Goal: Task Accomplishment & Management: Complete application form

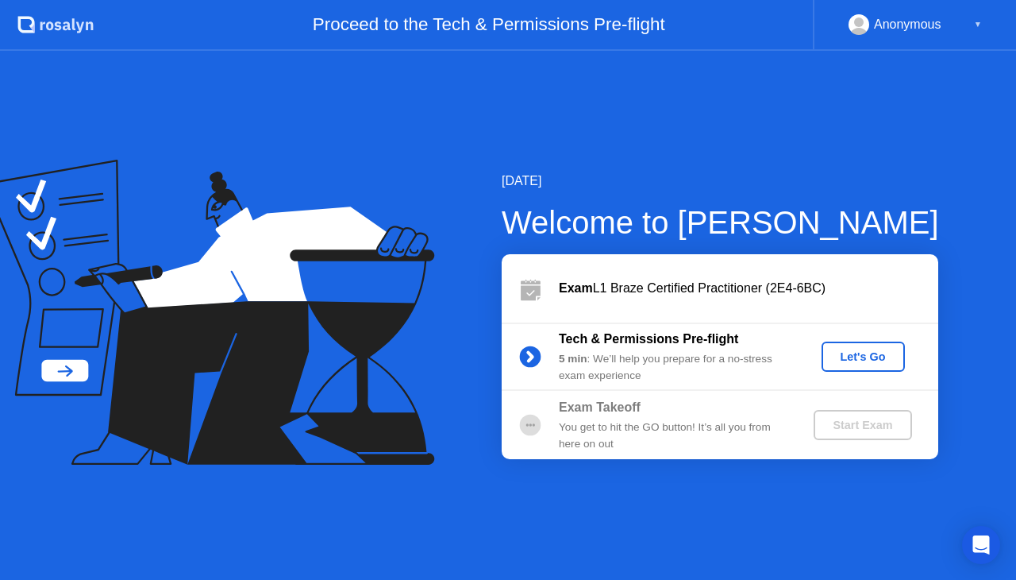
click at [862, 362] on div "Let's Go" at bounding box center [863, 356] width 71 height 13
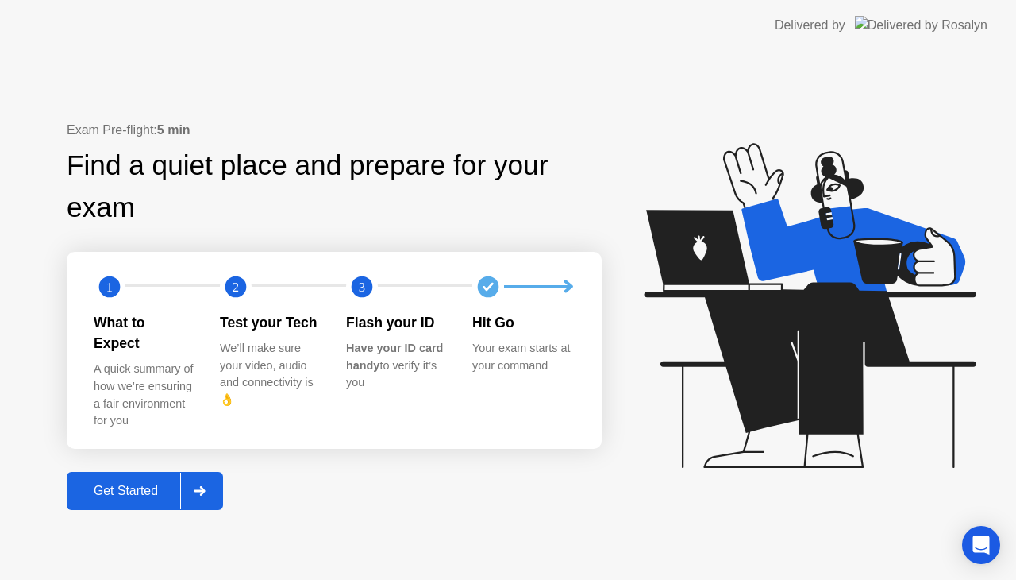
click at [115, 486] on div "Get Started" at bounding box center [125, 491] width 109 height 14
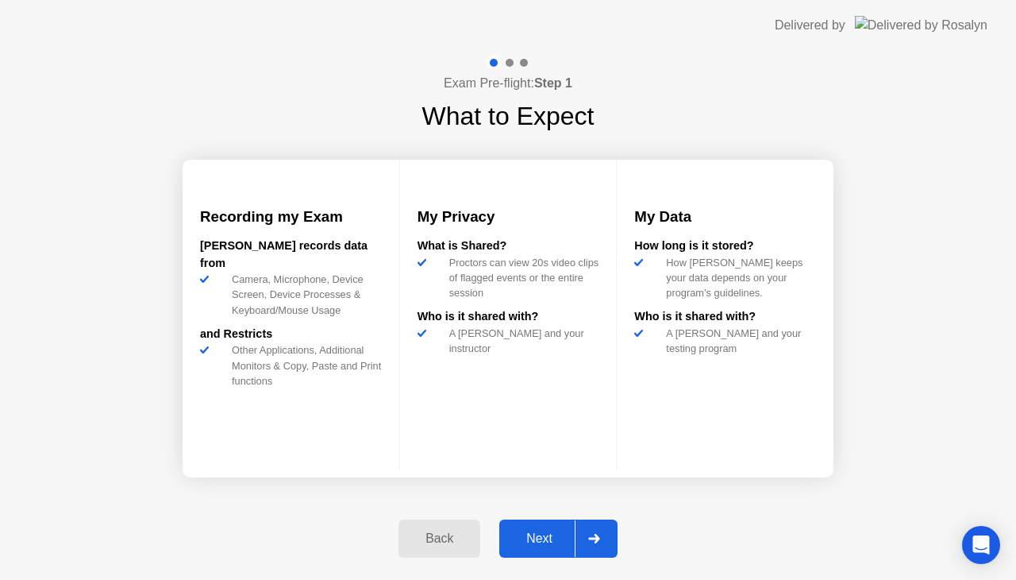
click at [543, 542] on div "Next" at bounding box center [539, 538] width 71 height 14
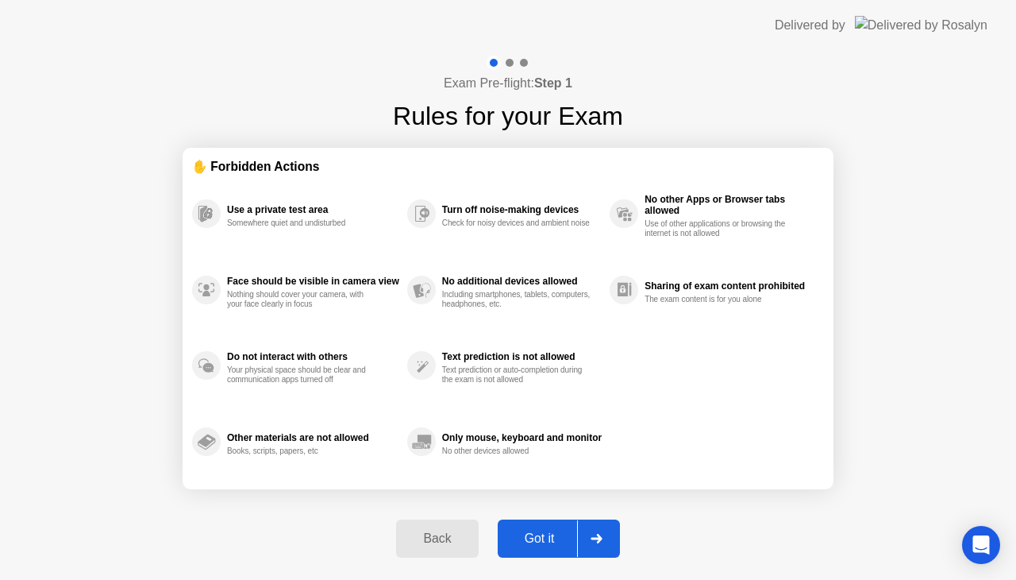
click at [543, 541] on div "Got it" at bounding box center [540, 538] width 75 height 14
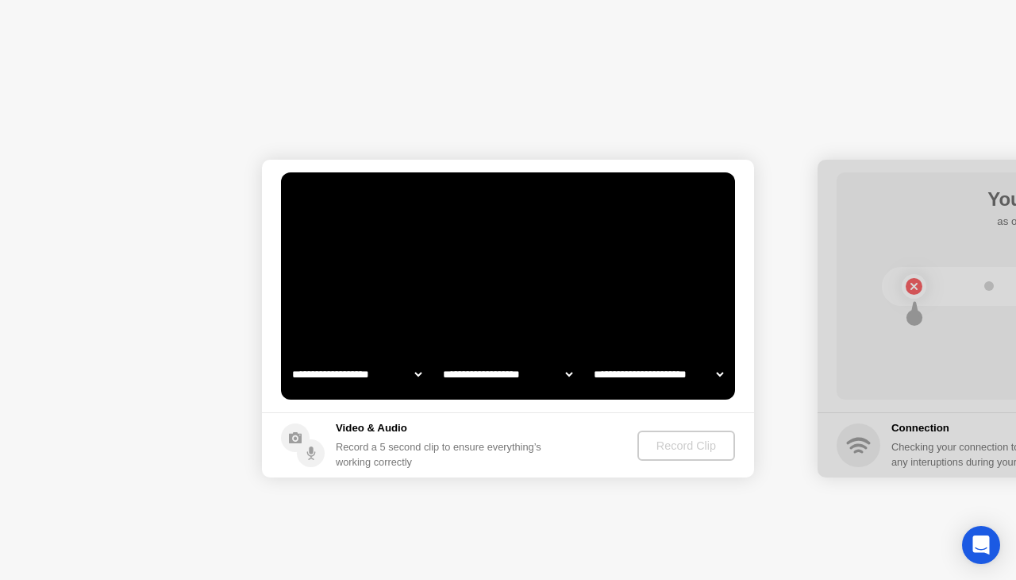
select select "**********"
select select "*******"
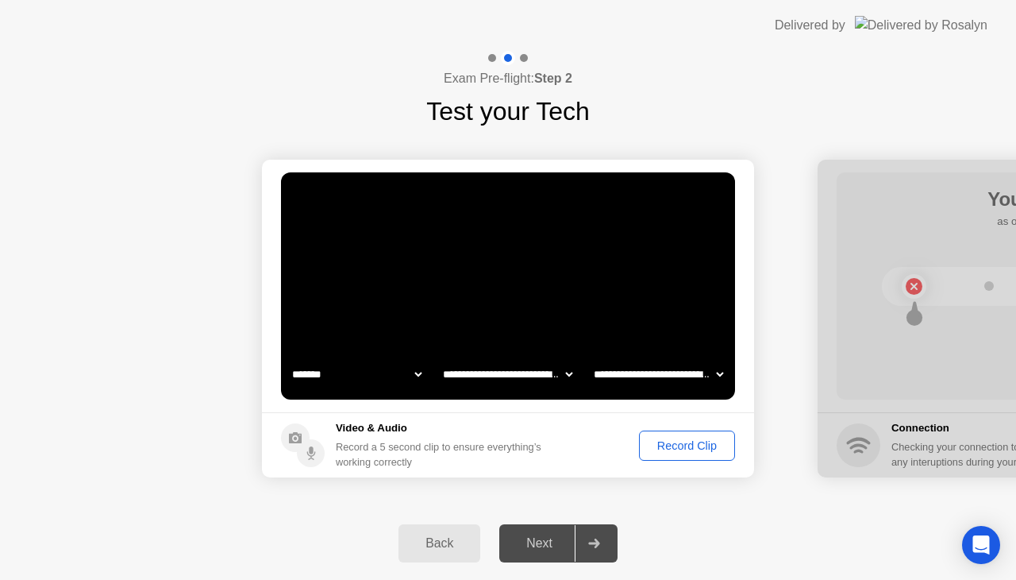
click at [688, 441] on div "Record Clip" at bounding box center [687, 445] width 85 height 13
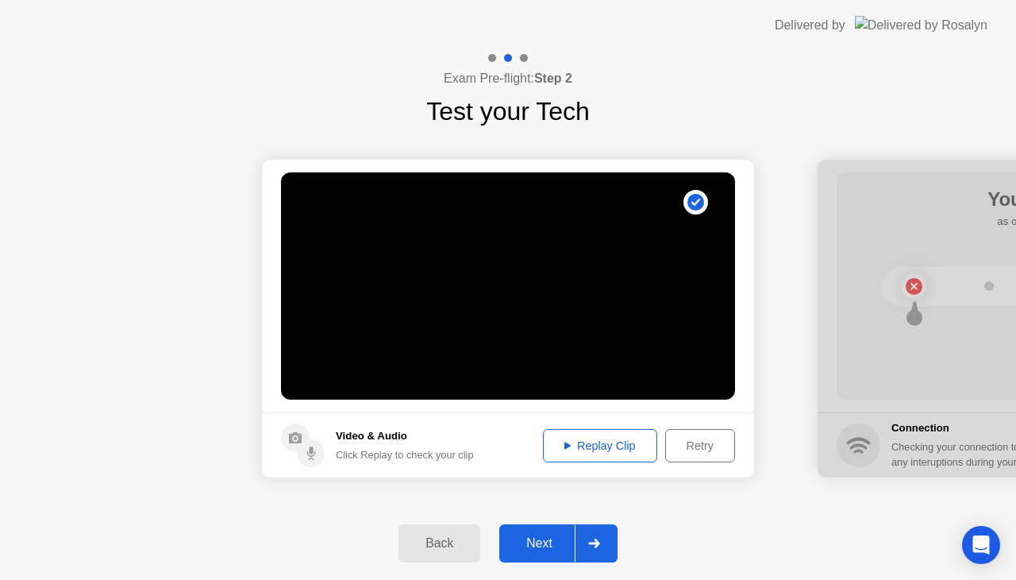
click at [548, 545] on div "Next" at bounding box center [539, 543] width 71 height 14
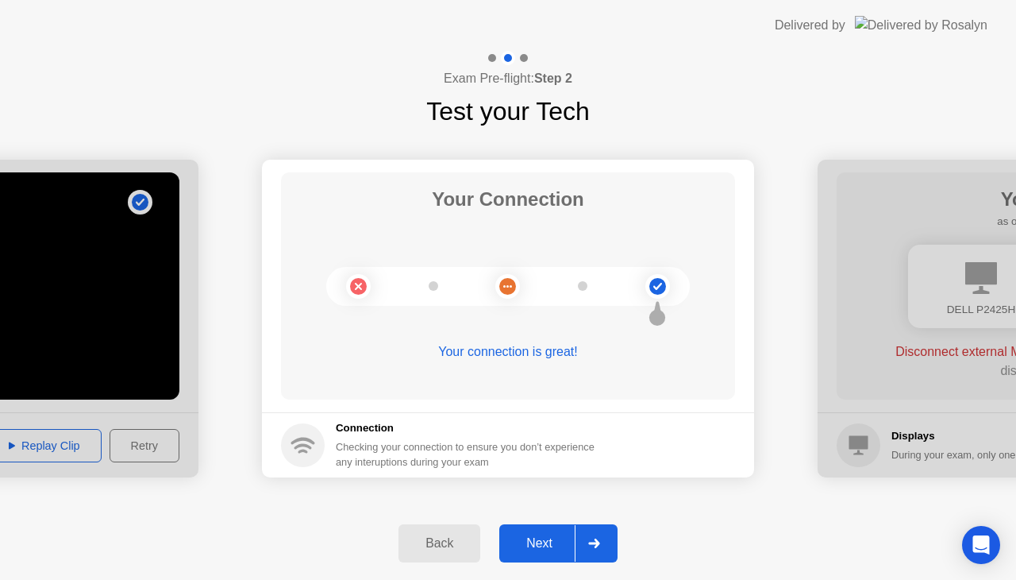
click at [545, 553] on button "Next" at bounding box center [558, 543] width 118 height 38
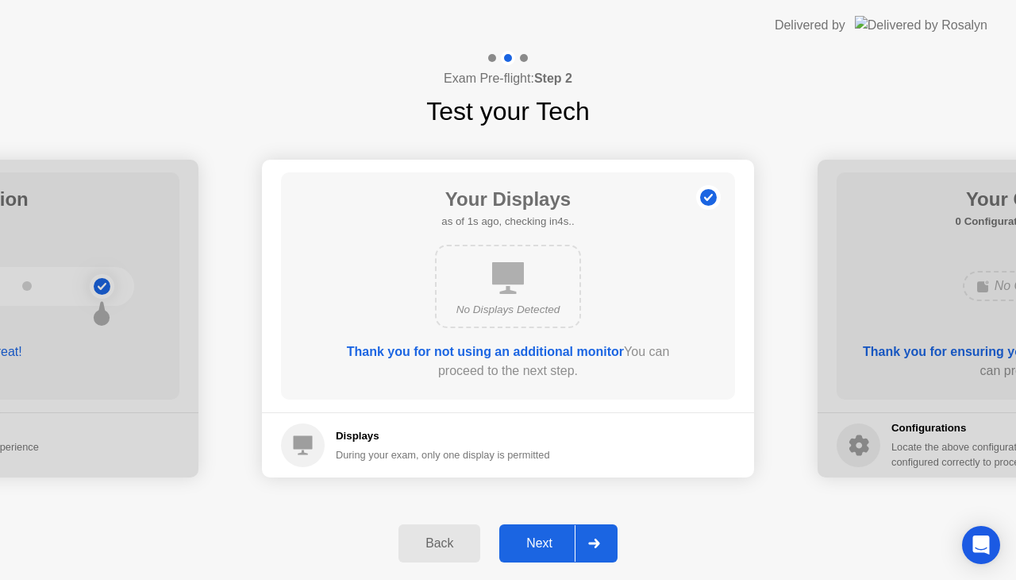
click at [551, 547] on div "Next" at bounding box center [539, 543] width 71 height 14
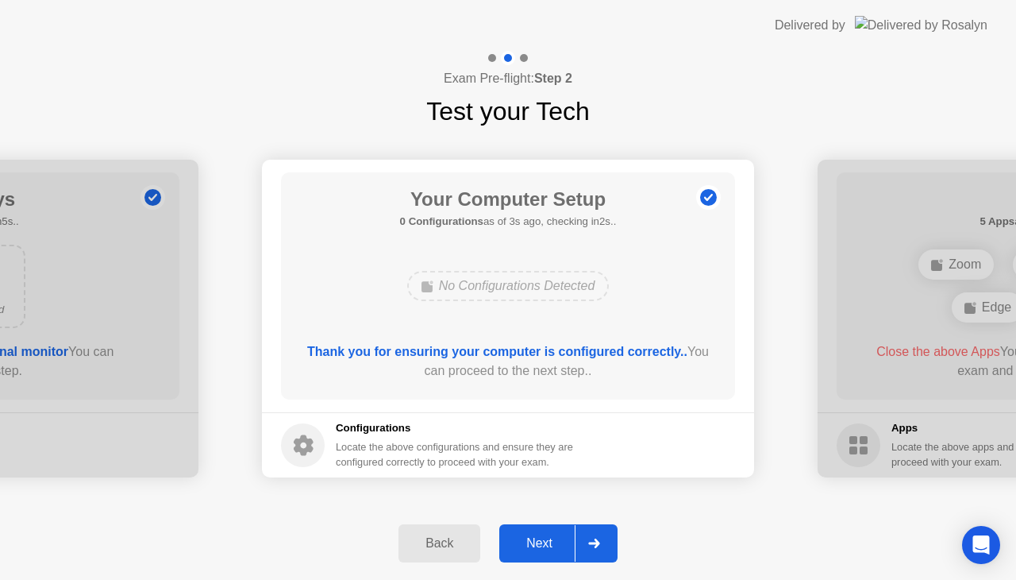
click at [546, 545] on div "Next" at bounding box center [539, 543] width 71 height 14
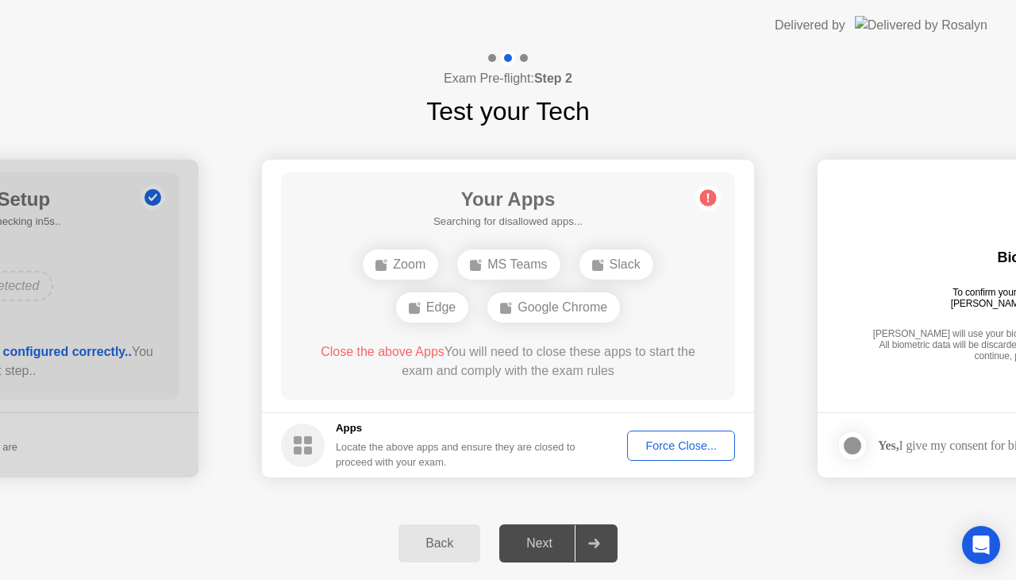
click at [684, 451] on div "Force Close..." at bounding box center [681, 445] width 97 height 13
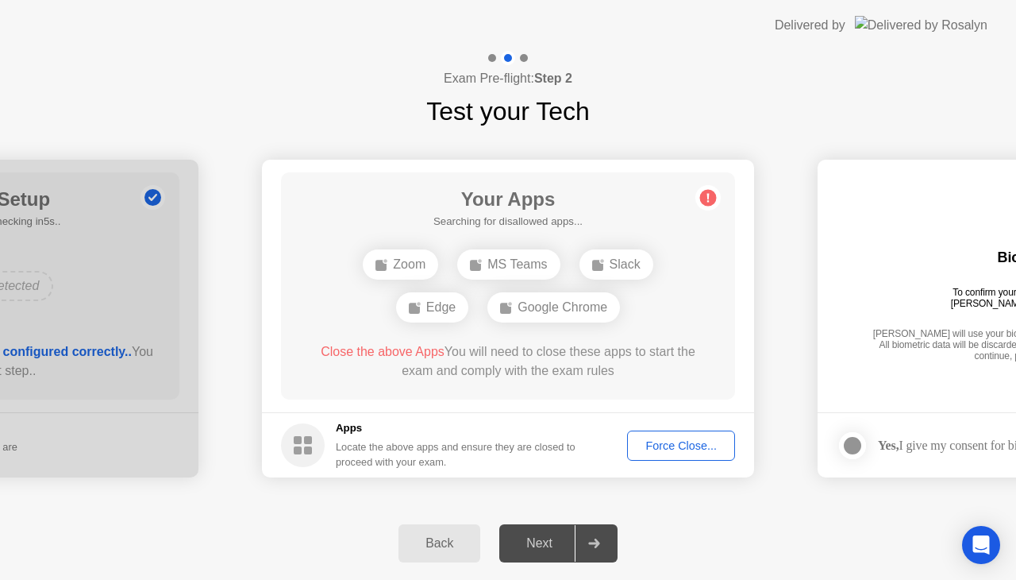
click at [775, 101] on div "Exam Pre-flight: Step 2 Test your Tech" at bounding box center [508, 90] width 1016 height 79
click at [457, 402] on main "Your Apps 2 Apps as of 1s ago, checking in4s.. Edge Google Chrome Close the abo…" at bounding box center [508, 286] width 492 height 252
click at [443, 287] on div "Edge" at bounding box center [432, 286] width 72 height 30
click at [562, 291] on div "Google Chrome" at bounding box center [554, 286] width 133 height 30
click at [684, 446] on div "Force Close..." at bounding box center [681, 445] width 97 height 13
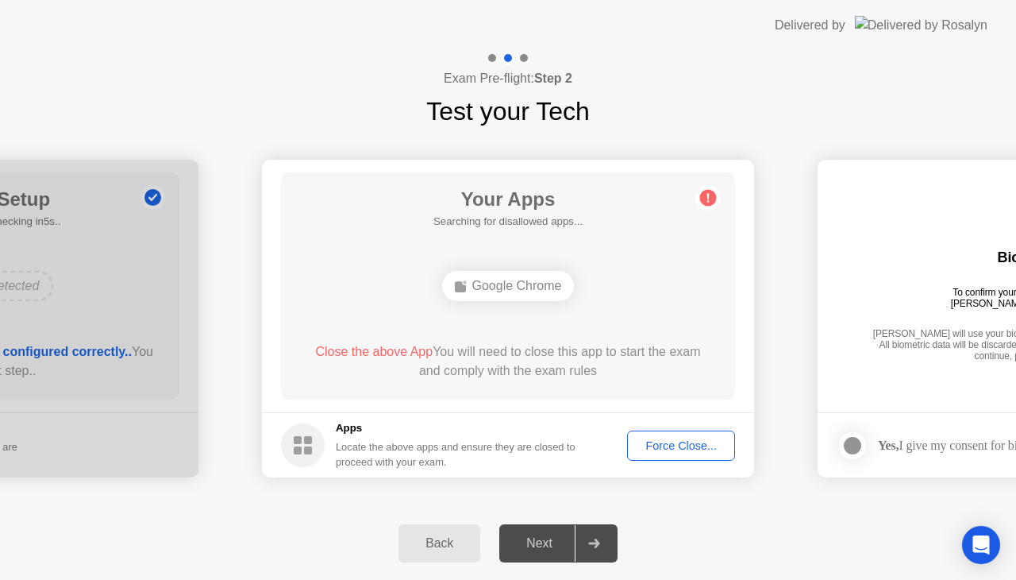
click at [437, 372] on div "Close the above App You will need to close this app to start the exam and compl…" at bounding box center [508, 361] width 409 height 38
click at [438, 276] on div "Edge" at bounding box center [432, 286] width 72 height 30
click at [676, 448] on div "Force Close..." at bounding box center [681, 445] width 97 height 13
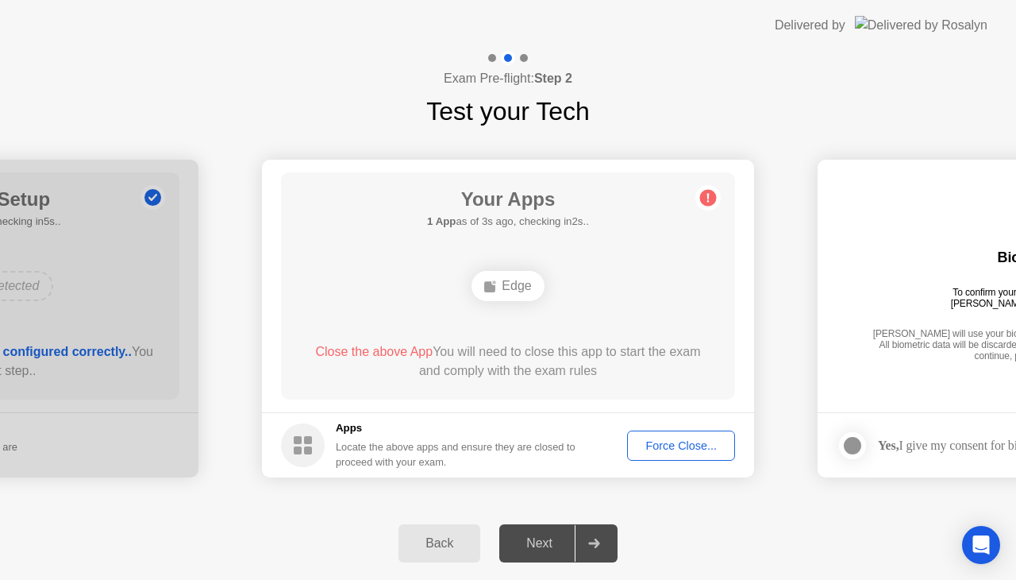
click at [724, 451] on div "Force Close..." at bounding box center [681, 445] width 97 height 13
click at [656, 439] on div "Force Close..." at bounding box center [681, 445] width 97 height 13
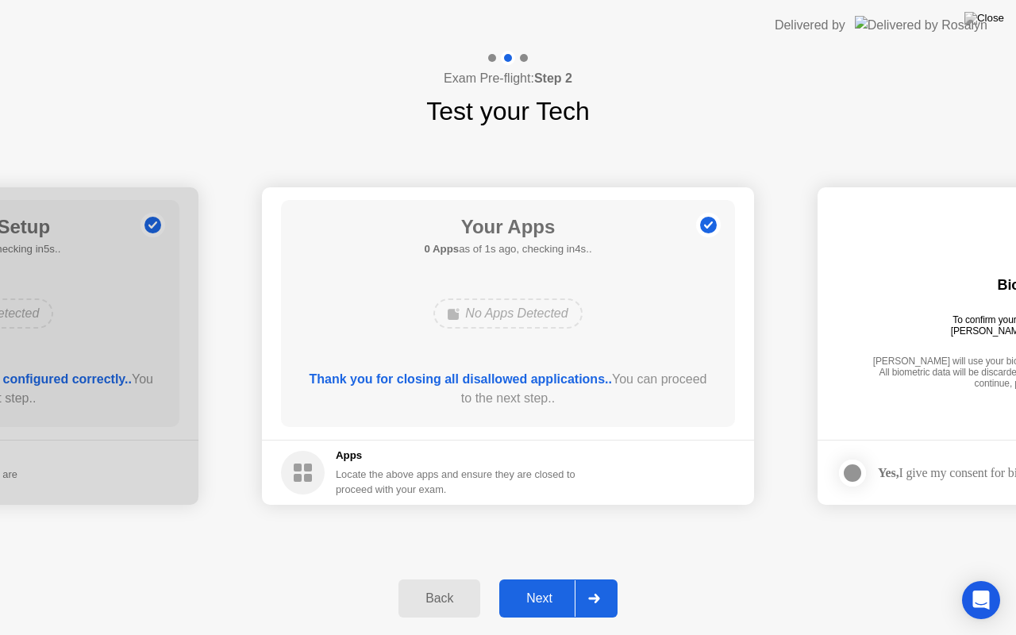
click at [834, 143] on div "**********" at bounding box center [508, 346] width 1016 height 432
click at [545, 579] on div "Next" at bounding box center [539, 599] width 71 height 14
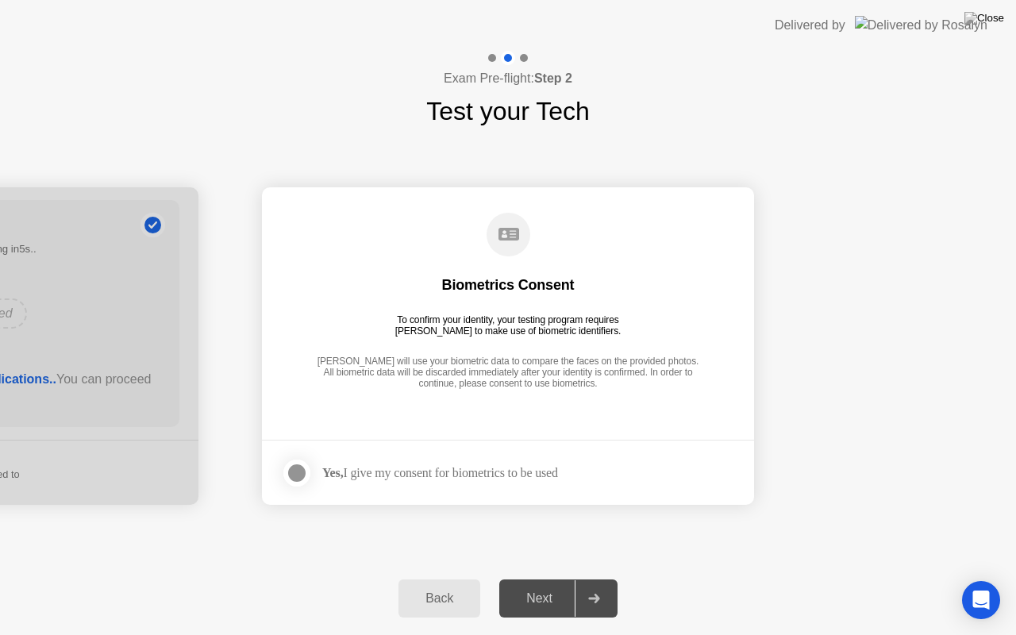
click at [305, 481] on div at bounding box center [296, 473] width 19 height 19
click at [519, 579] on div "Next" at bounding box center [539, 599] width 71 height 14
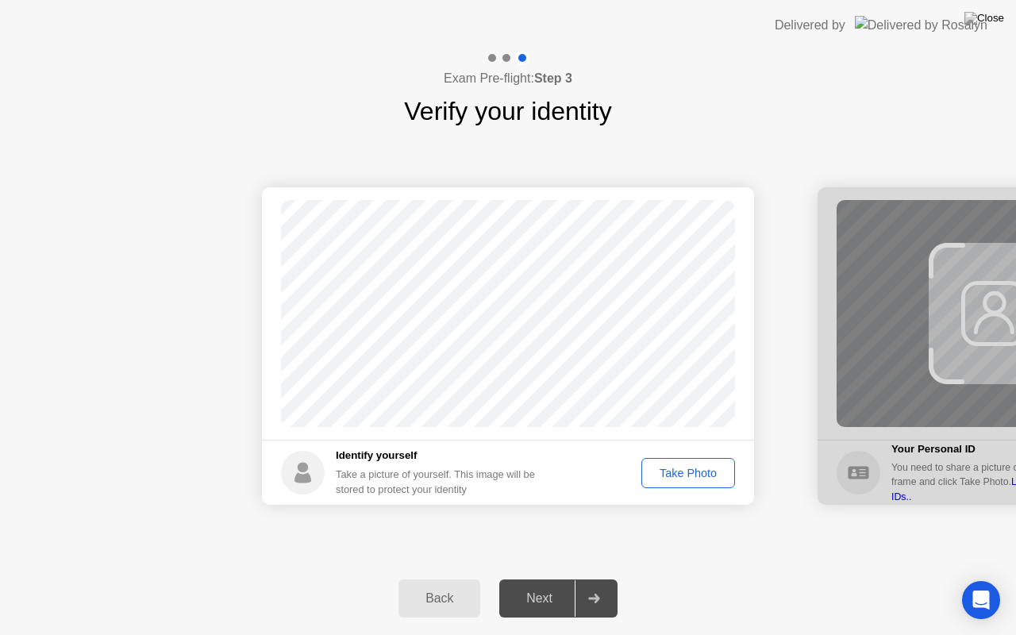
click at [663, 468] on div "Take Photo" at bounding box center [688, 473] width 83 height 13
click at [523, 579] on div "Next" at bounding box center [539, 599] width 71 height 14
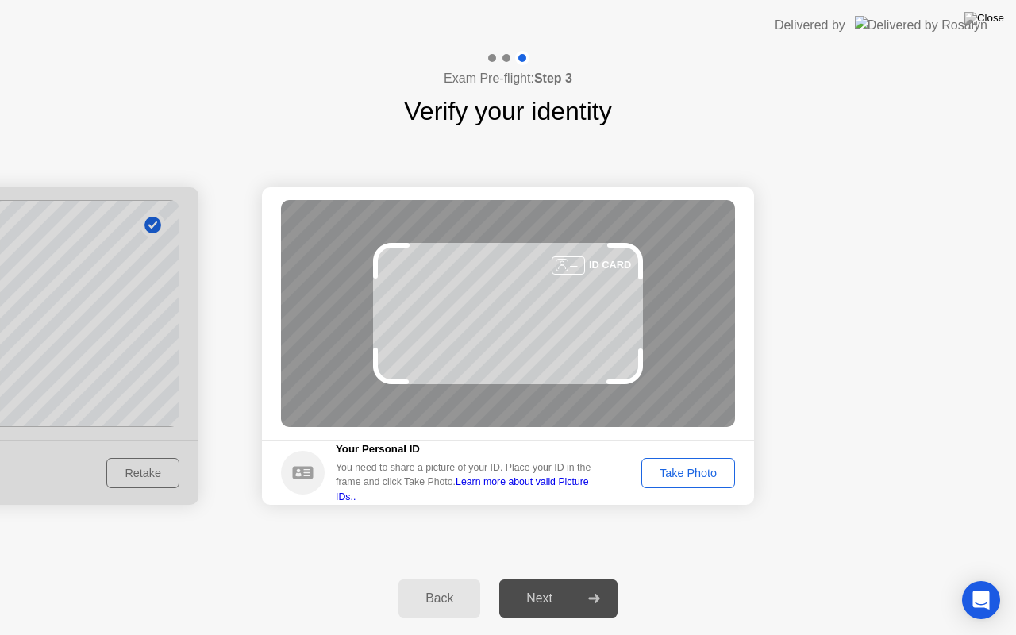
click at [654, 461] on button "Take Photo" at bounding box center [689, 473] width 94 height 30
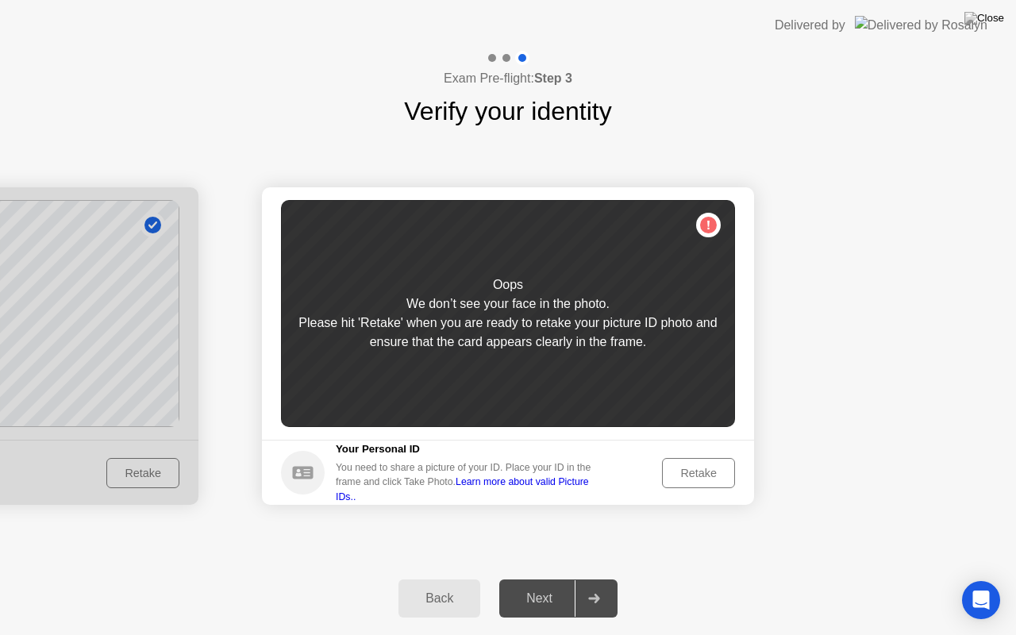
click at [693, 486] on button "Retake" at bounding box center [698, 473] width 73 height 30
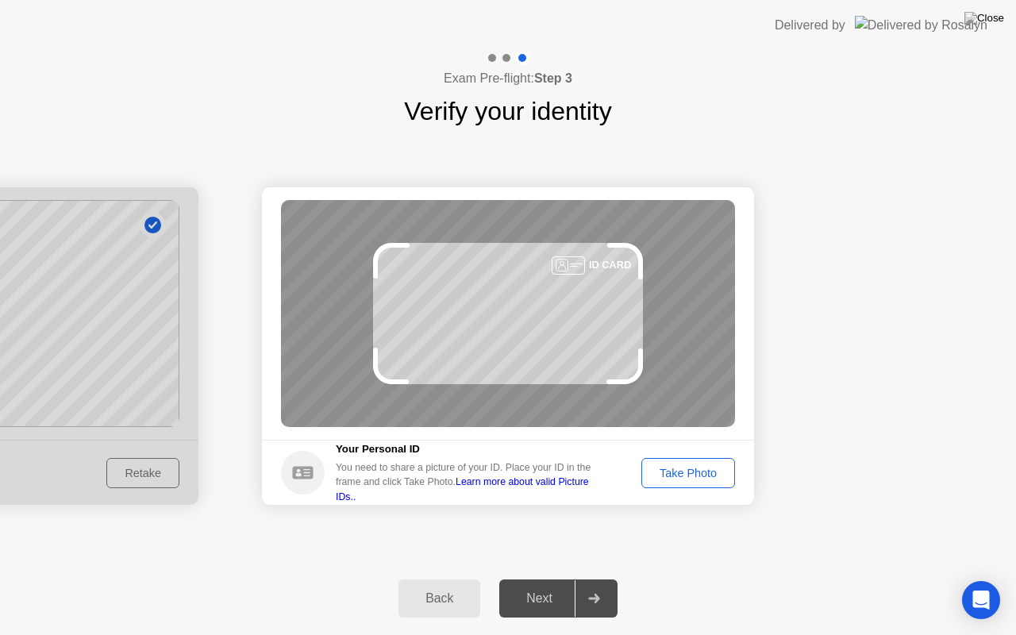
click at [710, 483] on button "Take Photo" at bounding box center [689, 473] width 94 height 30
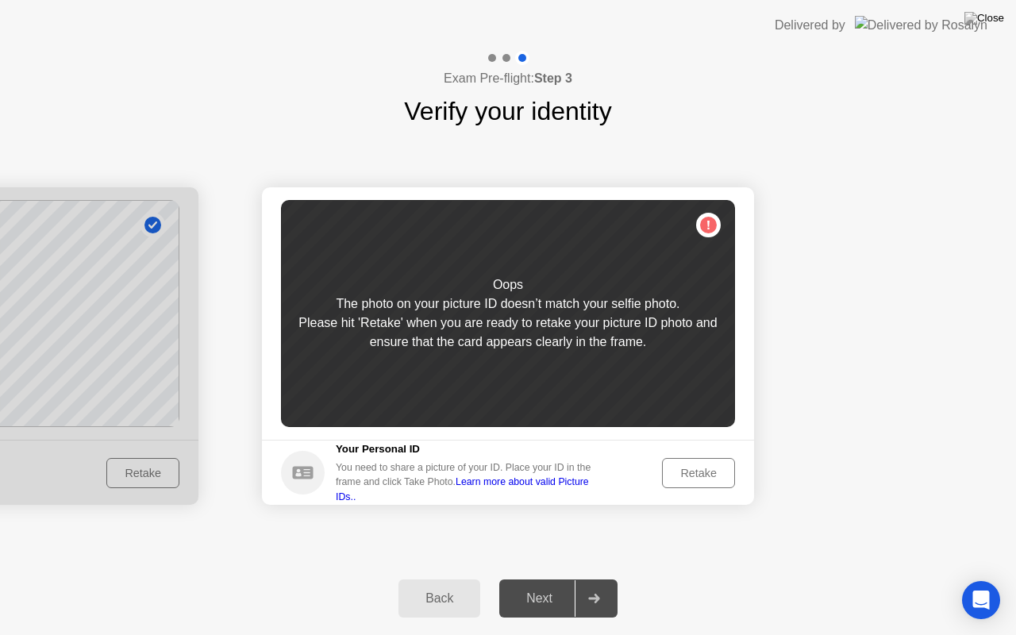
click at [429, 579] on button "Back" at bounding box center [440, 599] width 82 height 38
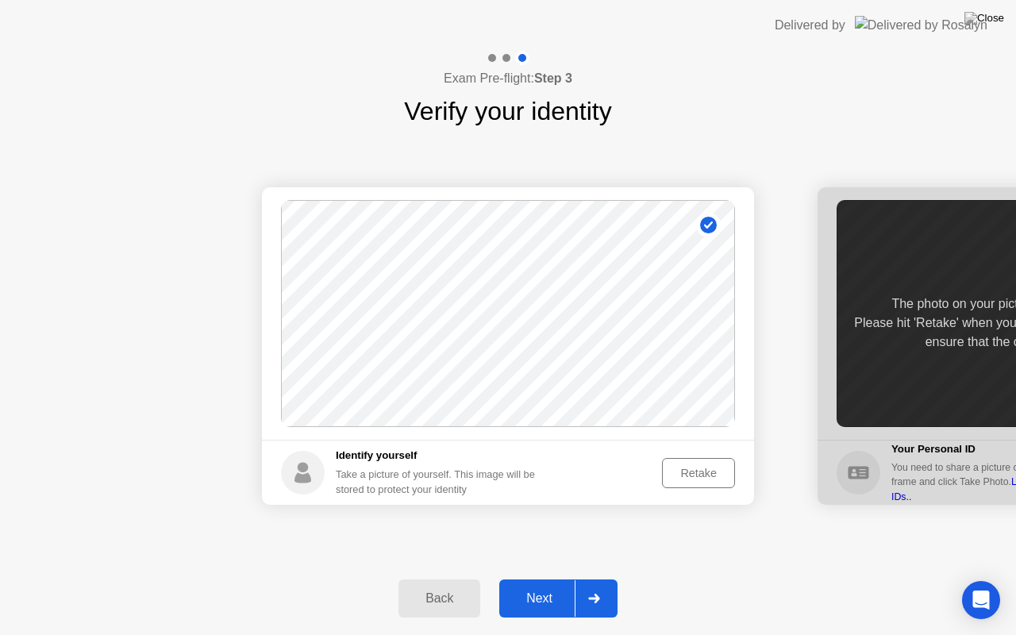
click at [702, 476] on div "Retake" at bounding box center [699, 473] width 62 height 13
click at [688, 486] on button "Take Photo" at bounding box center [689, 473] width 94 height 30
click at [530, 579] on div "Back Next" at bounding box center [508, 598] width 1016 height 73
click at [543, 579] on div "Next" at bounding box center [539, 599] width 71 height 14
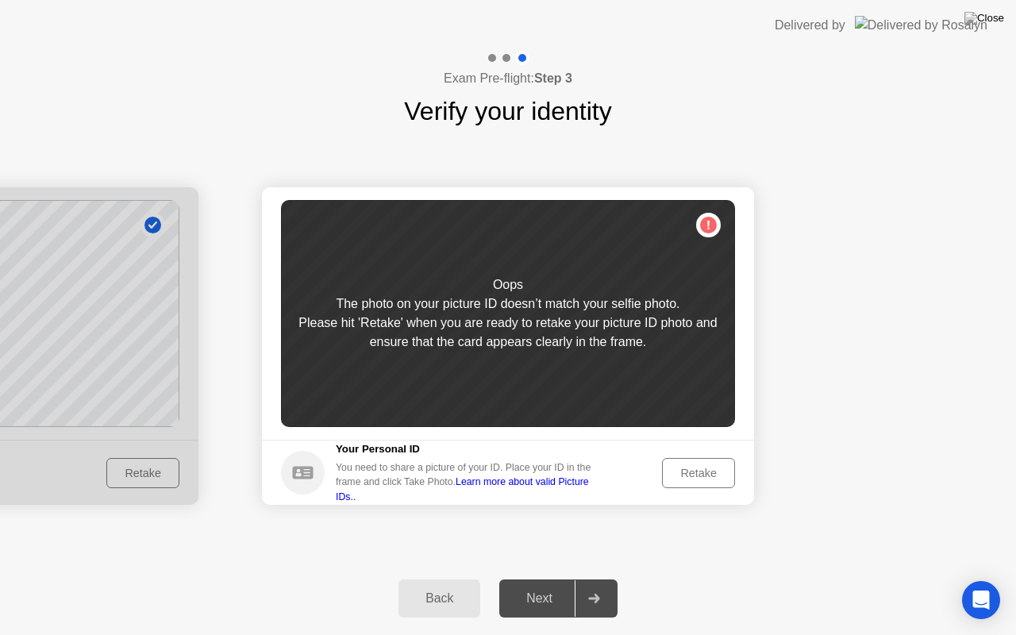
click at [685, 476] on div "Retake" at bounding box center [699, 473] width 62 height 13
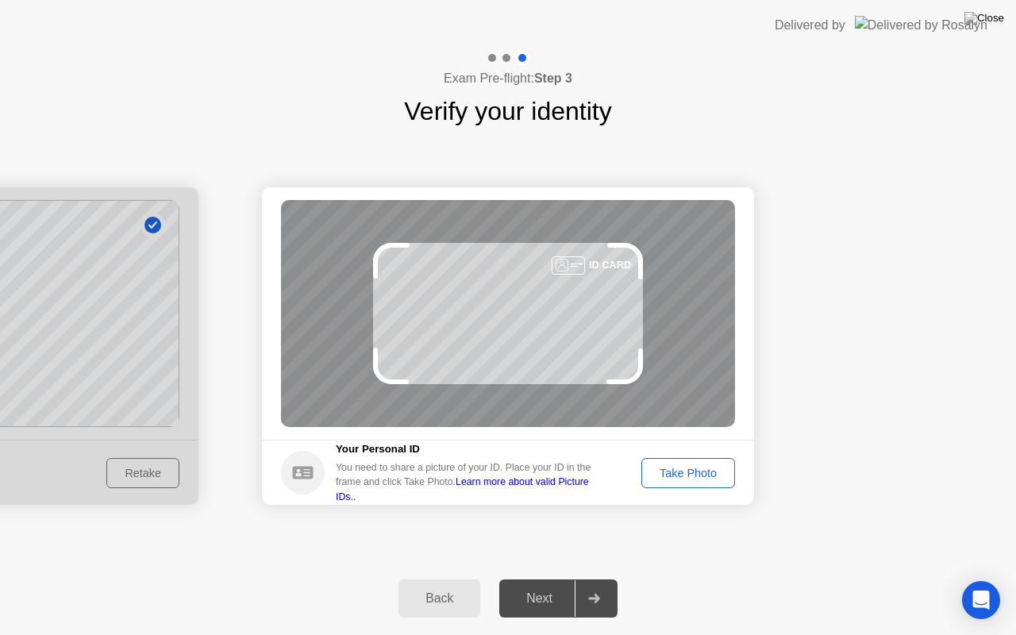
click at [675, 478] on div "Take Photo" at bounding box center [688, 473] width 83 height 13
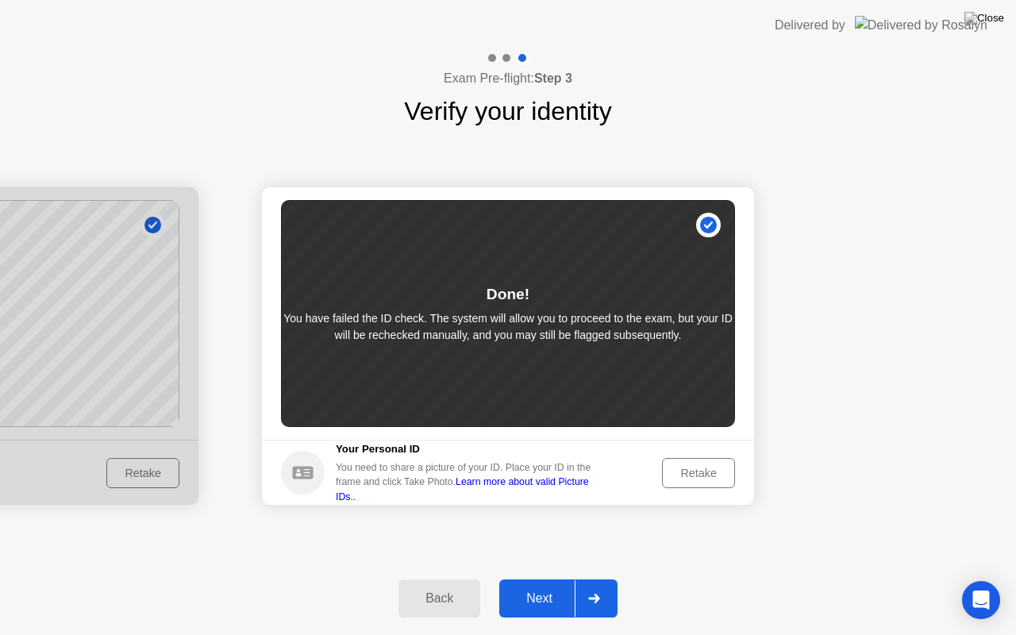
click at [541, 579] on button "Next" at bounding box center [558, 599] width 118 height 38
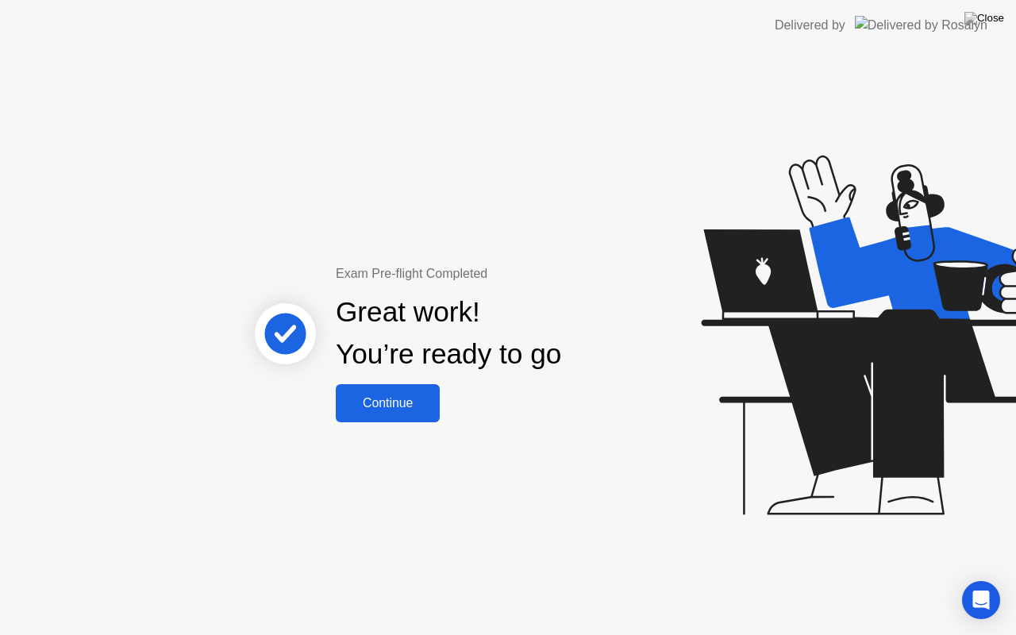
click at [399, 406] on div "Continue" at bounding box center [388, 403] width 94 height 14
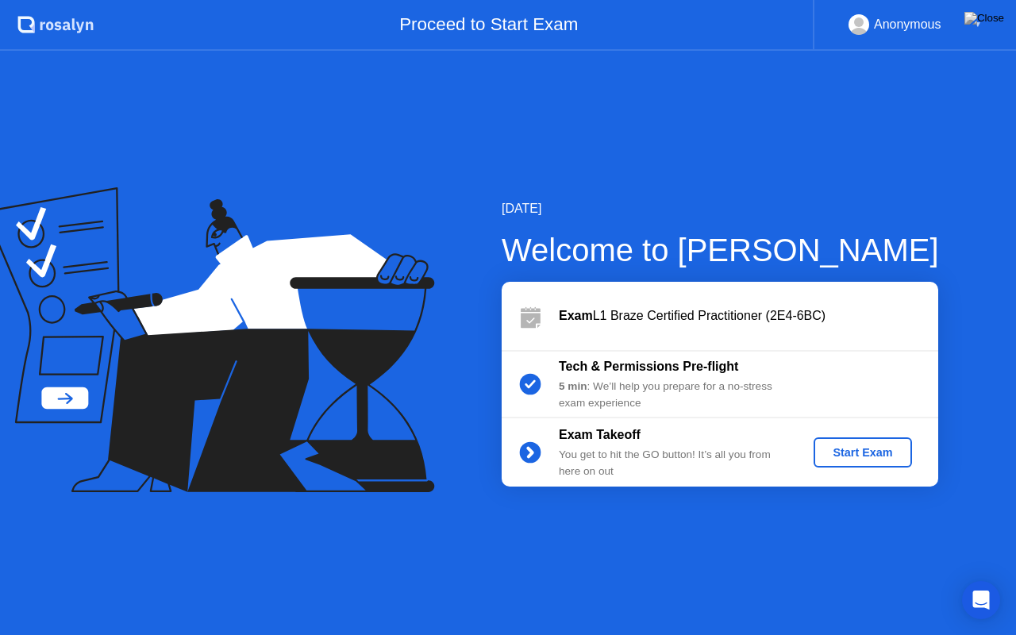
click at [870, 464] on button "Start Exam" at bounding box center [863, 452] width 98 height 30
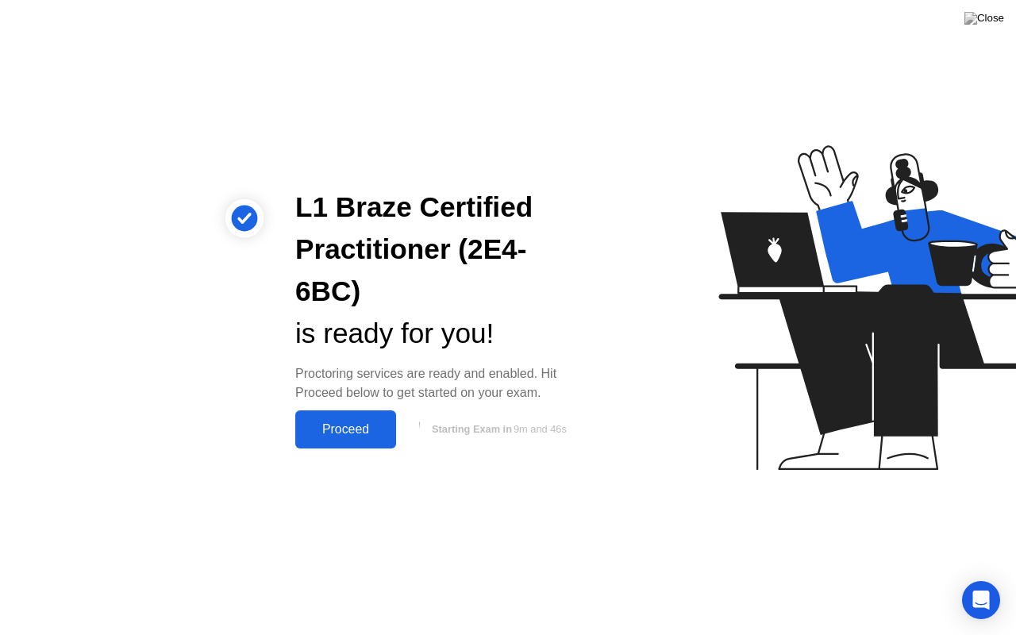
click at [374, 422] on div "Proceed" at bounding box center [345, 429] width 91 height 14
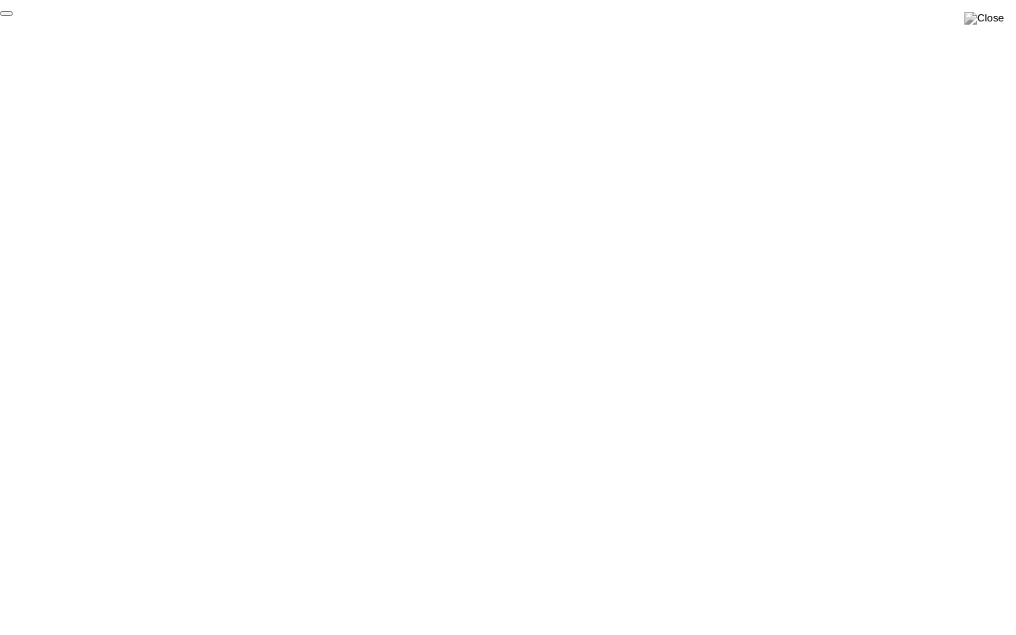
click div "End Proctoring Session"
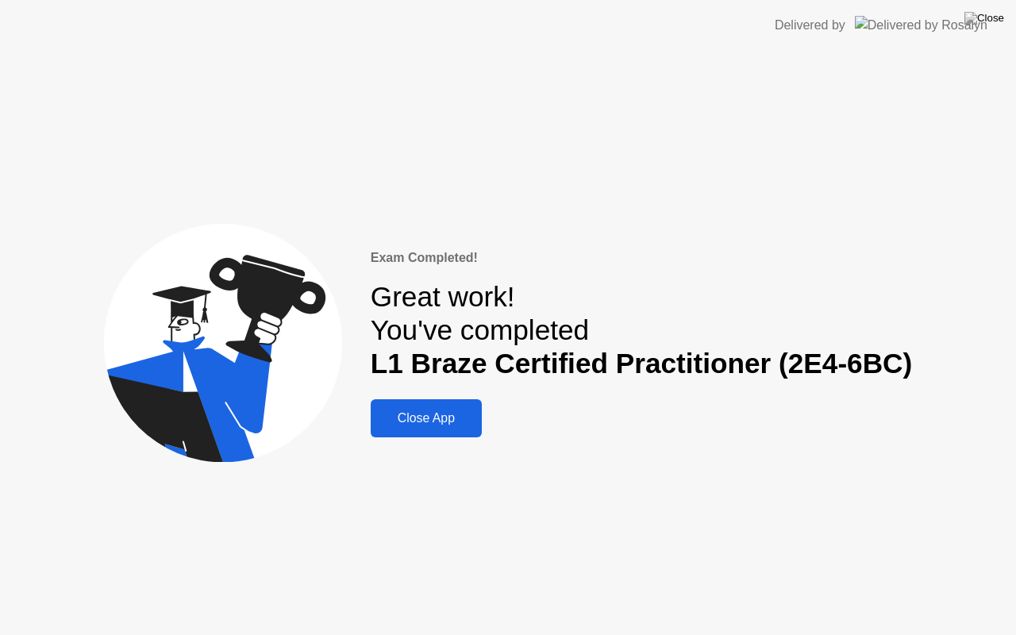
click at [430, 419] on div "Close App" at bounding box center [427, 418] width 102 height 14
